Goal: Information Seeking & Learning: Find specific fact

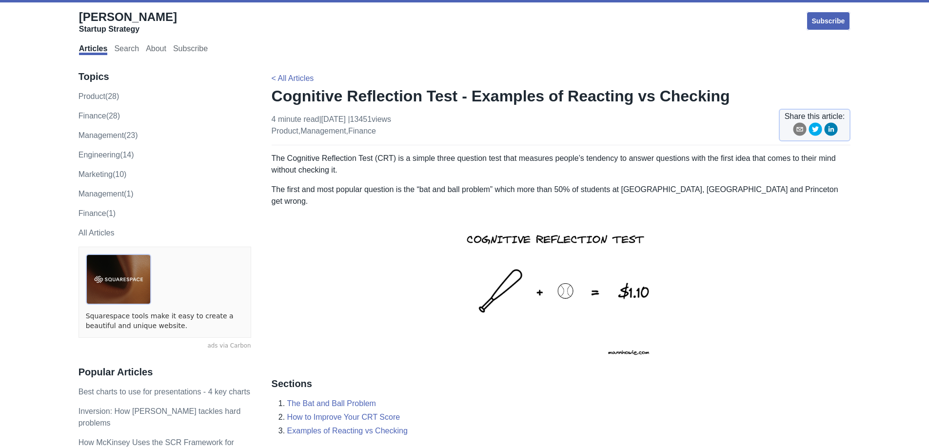
click at [382, 168] on p "The Cognitive Reflection Test (CRT) is a simple three question test that measur…" at bounding box center [561, 164] width 579 height 23
drag, startPoint x: 267, startPoint y: 155, endPoint x: 304, endPoint y: 181, distance: 45.1
drag, startPoint x: 332, startPoint y: 191, endPoint x: 367, endPoint y: 187, distance: 35.3
click at [330, 190] on p "The first and most popular question is the “bat and ball problem” which more th…" at bounding box center [561, 195] width 579 height 23
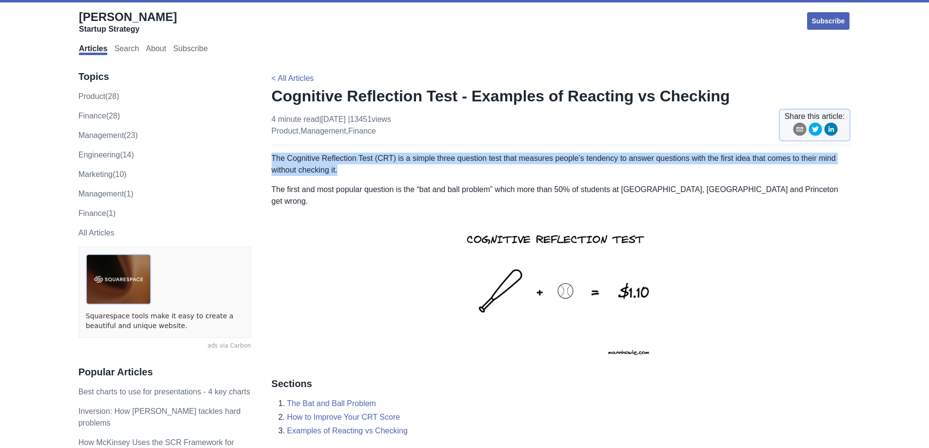
drag, startPoint x: 272, startPoint y: 157, endPoint x: 343, endPoint y: 171, distance: 72.0
click at [343, 171] on p "The Cognitive Reflection Test (CRT) is a simple three question test that measur…" at bounding box center [561, 164] width 579 height 23
copy p "The Cognitive Reflection Test (CRT) is a simple three question test that measur…"
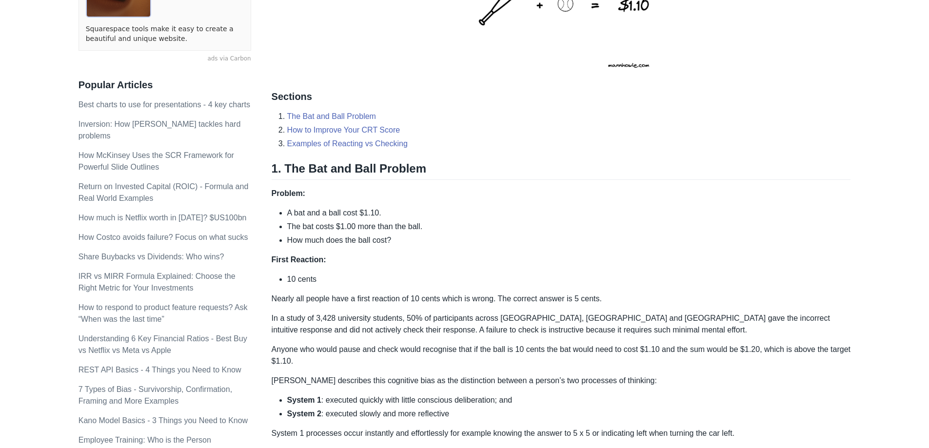
scroll to position [293, 0]
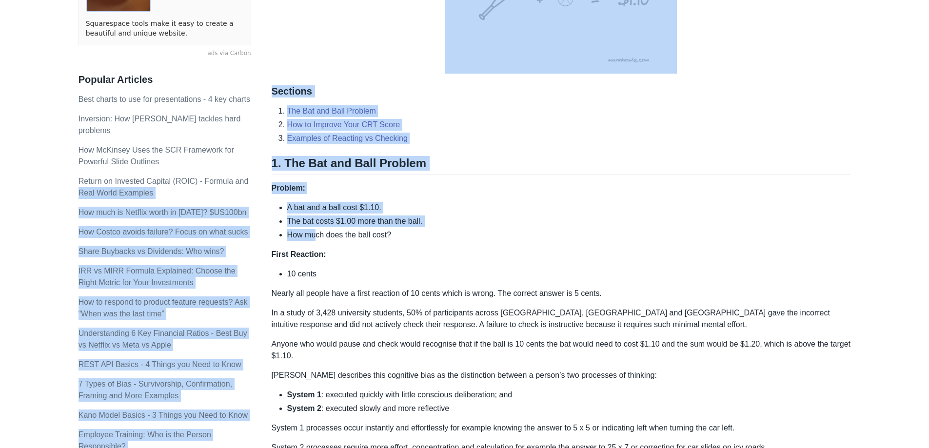
drag, startPoint x: 269, startPoint y: 150, endPoint x: 317, endPoint y: 219, distance: 84.0
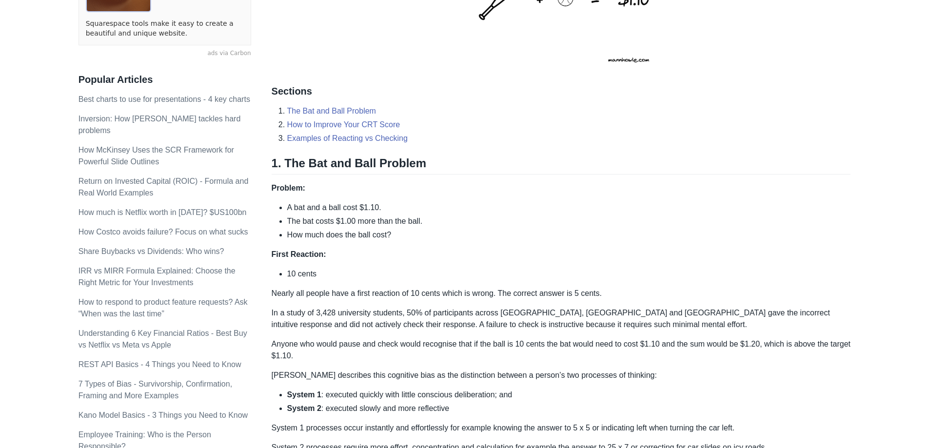
drag, startPoint x: 339, startPoint y: 223, endPoint x: 340, endPoint y: 208, distance: 15.1
click at [338, 229] on li "How much does the ball cost?" at bounding box center [569, 235] width 564 height 12
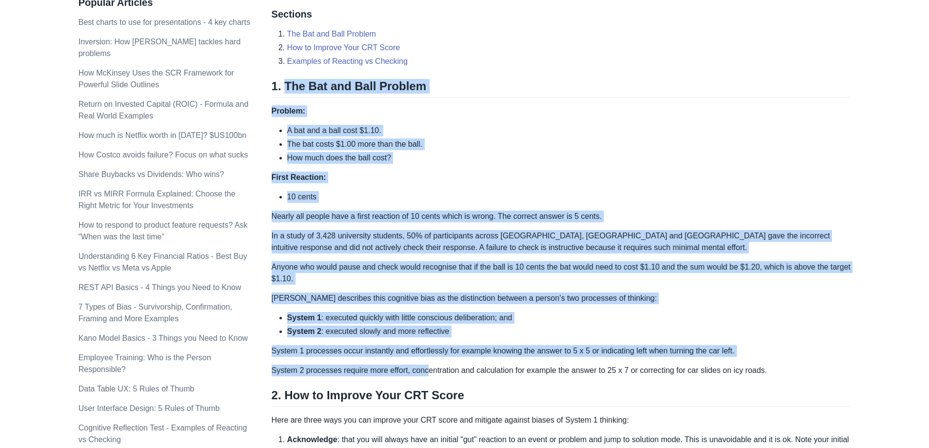
scroll to position [390, 0]
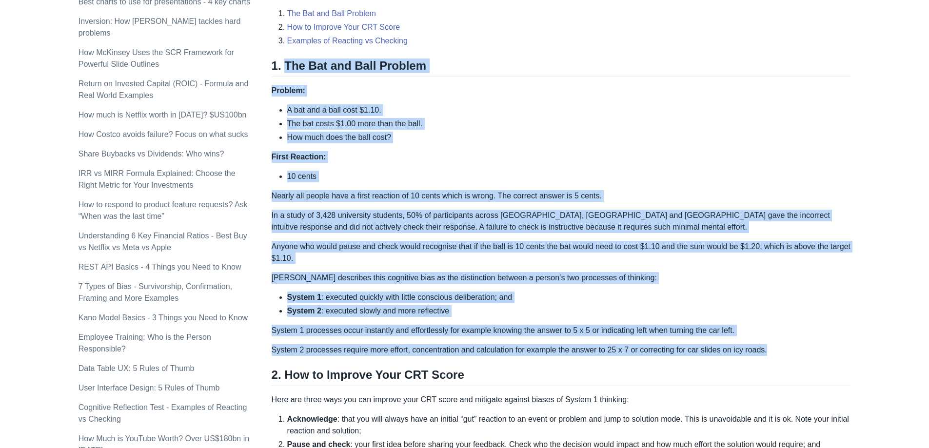
drag, startPoint x: 283, startPoint y: 147, endPoint x: 768, endPoint y: 337, distance: 521.1
click at [768, 337] on div "The Cognitive Reflection Test (CRT) is a simple three question test that measur…" at bounding box center [561, 355] width 579 height 1184
copy div "Lor Ips dol Sita Consect Adipisc: E sed doe t inci utla $3.11. Etd mag aliqu $5…"
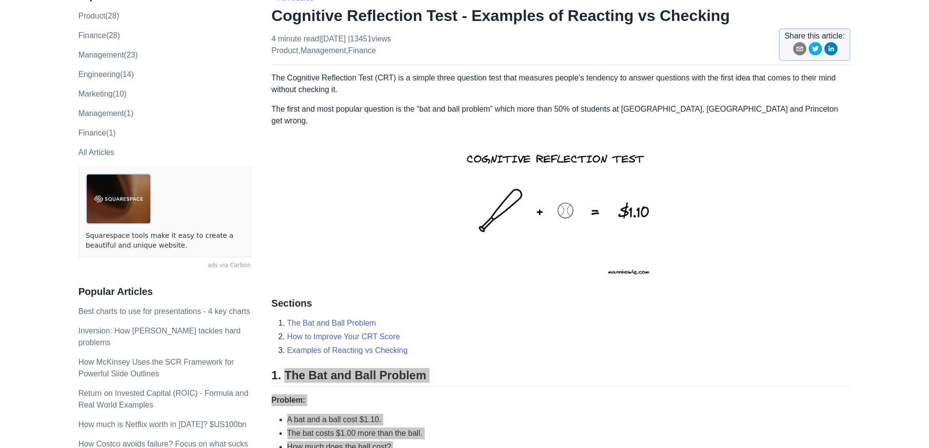
scroll to position [0, 0]
